Goal: Communication & Community: Answer question/provide support

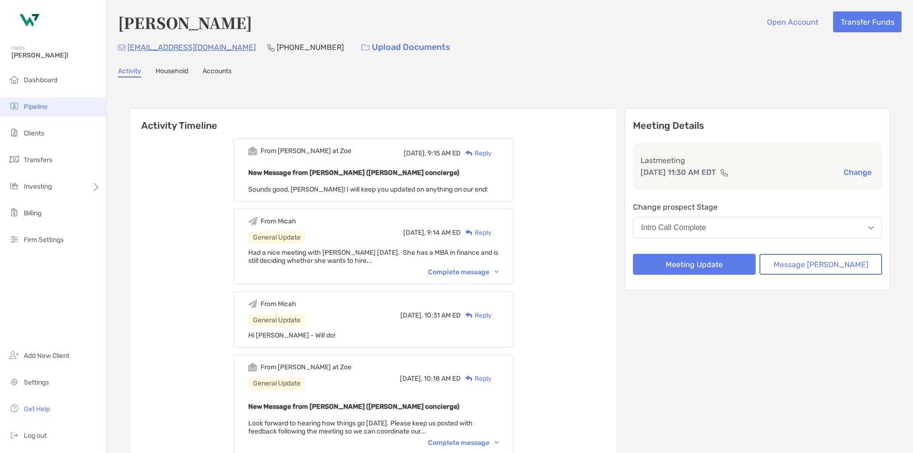
click at [28, 102] on li "Pipeline" at bounding box center [53, 106] width 106 height 19
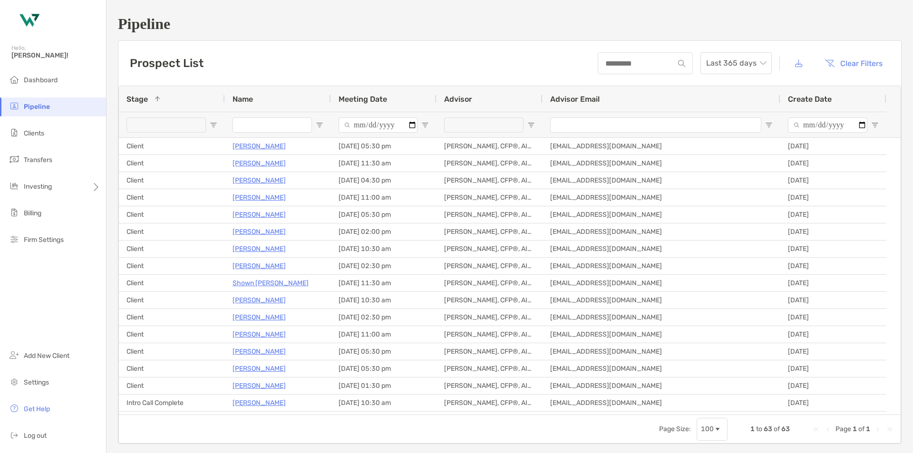
click at [156, 104] on div "Stage 1" at bounding box center [171, 99] width 91 height 26
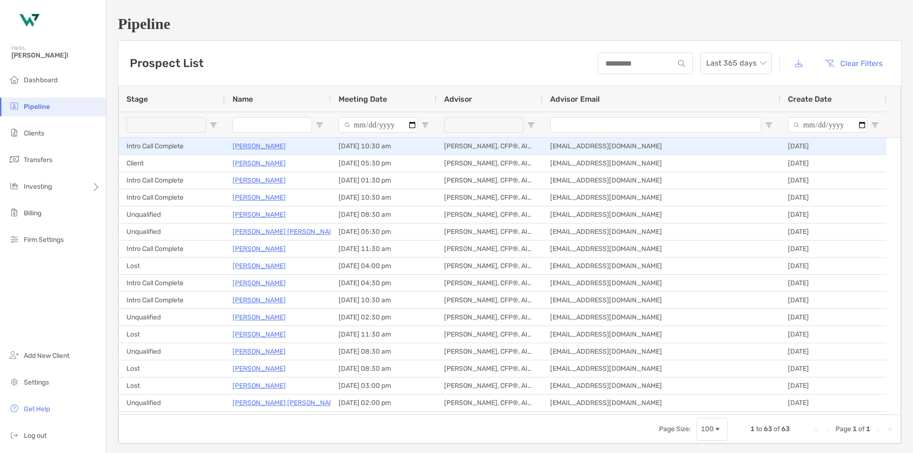
click at [247, 146] on p "[PERSON_NAME]" at bounding box center [259, 146] width 53 height 12
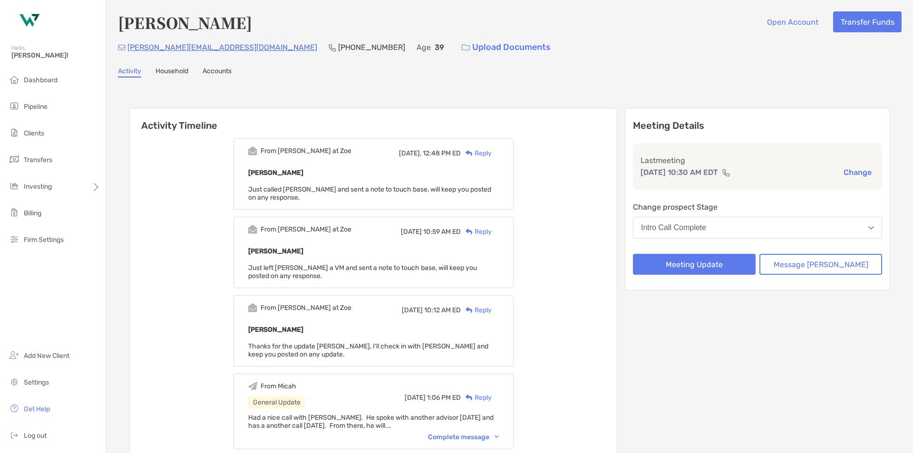
click at [492, 155] on div "Reply" at bounding box center [476, 153] width 31 height 10
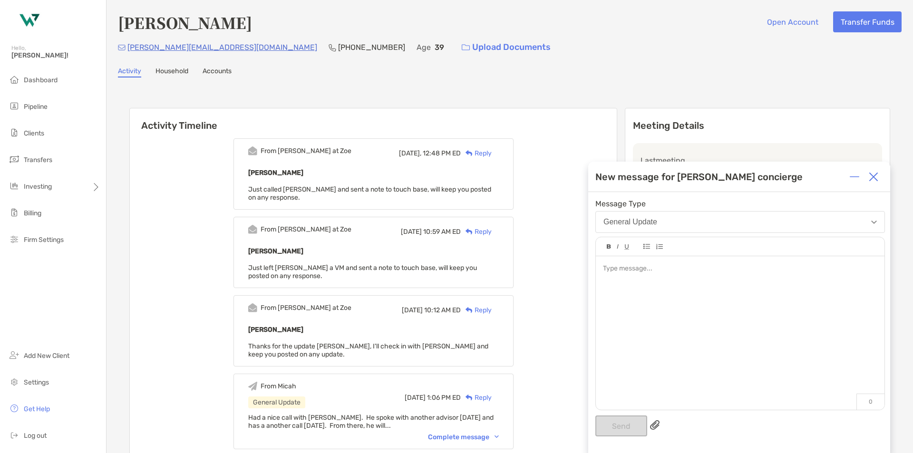
click at [773, 297] on div at bounding box center [740, 328] width 289 height 144
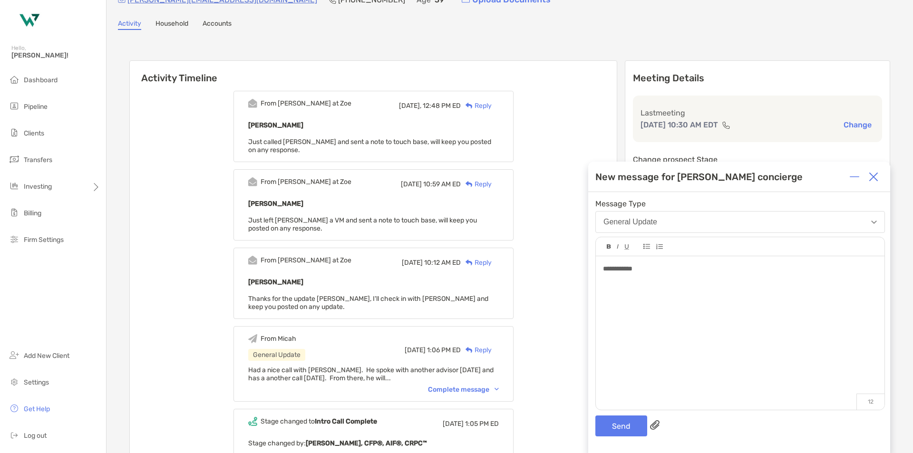
click at [481, 391] on div "Complete message" at bounding box center [463, 390] width 71 height 8
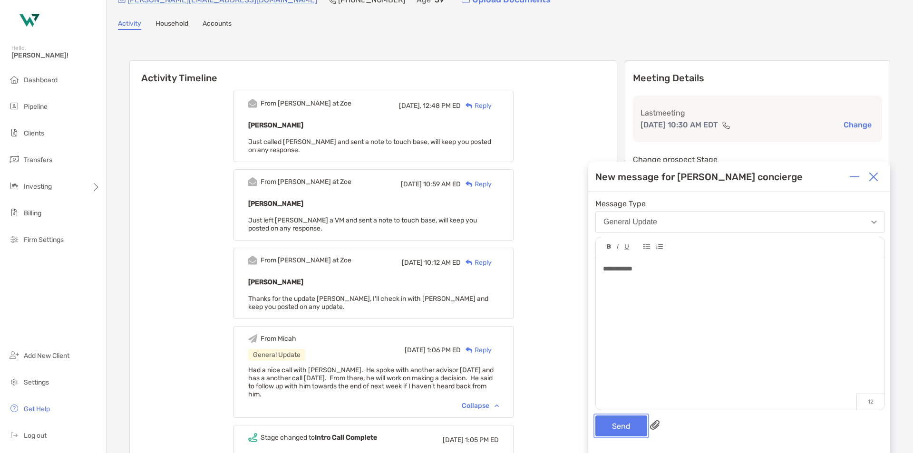
click at [626, 423] on button "Send" at bounding box center [621, 426] width 52 height 21
